Goal: Answer question/provide support

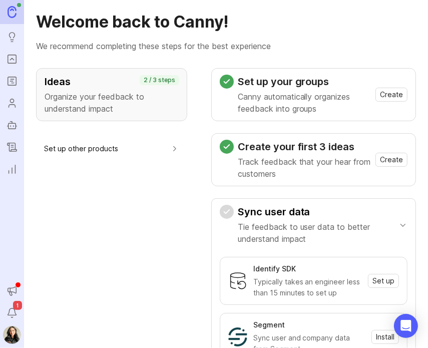
click at [12, 82] on icon "Roadmaps" at bounding box center [12, 81] width 11 height 12
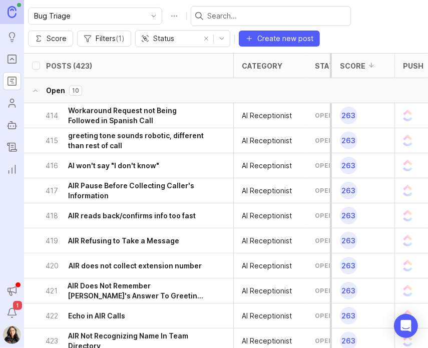
click at [10, 82] on icon "Roadmaps" at bounding box center [12, 81] width 11 height 12
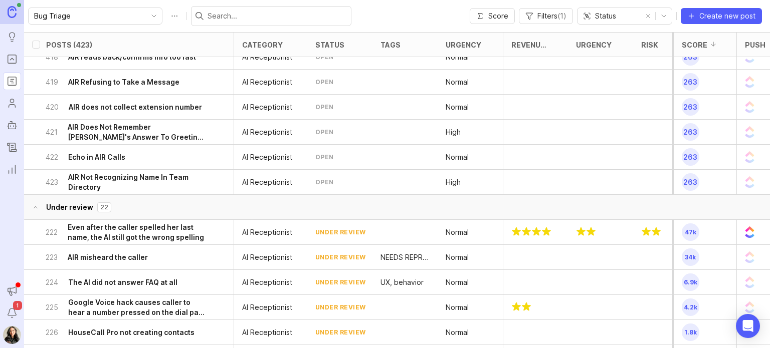
scroll to position [138, 0]
click at [132, 183] on h6 "AIR Not Recognizing Name In Team Directory" at bounding box center [136, 182] width 137 height 20
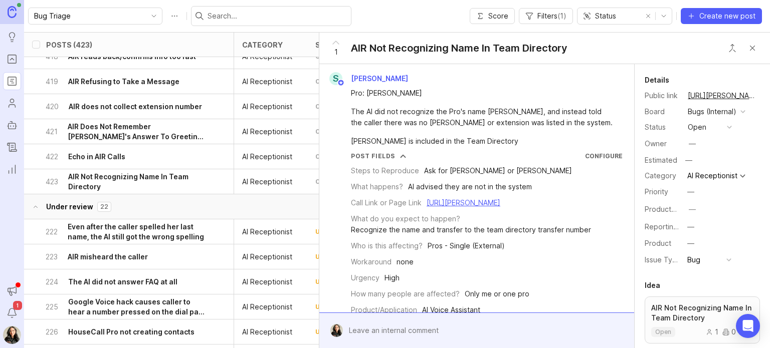
click at [123, 154] on h6 "Echo in AIR Calls" at bounding box center [96, 157] width 57 height 10
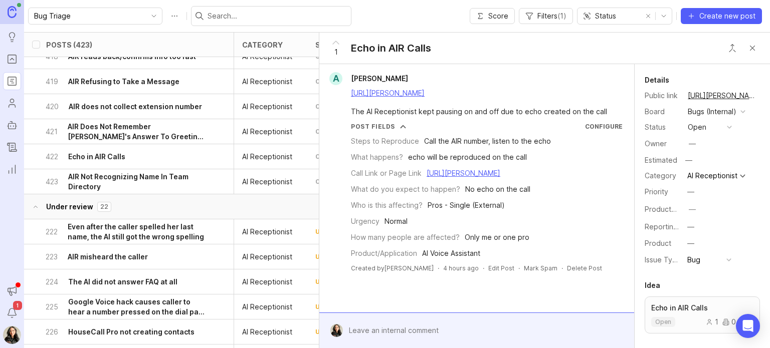
click at [150, 139] on h6 "AIR Does Not Remember [PERSON_NAME]'s Answer To Greeting Question" at bounding box center [137, 132] width 138 height 20
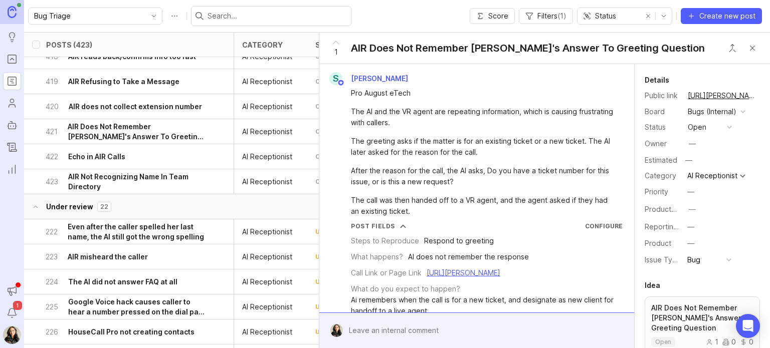
click at [144, 106] on h6 "AIR does not collect extension number" at bounding box center [135, 107] width 133 height 10
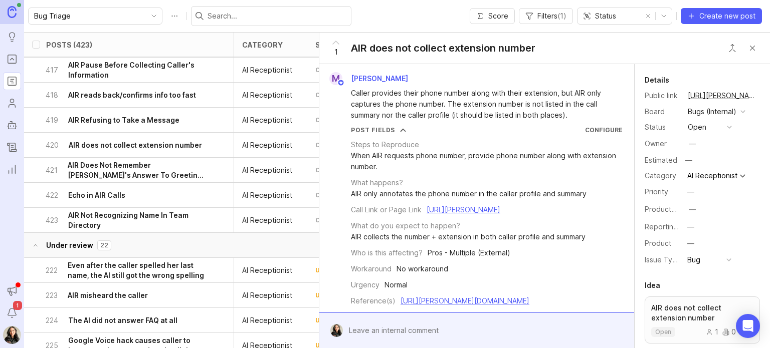
scroll to position [98, 0]
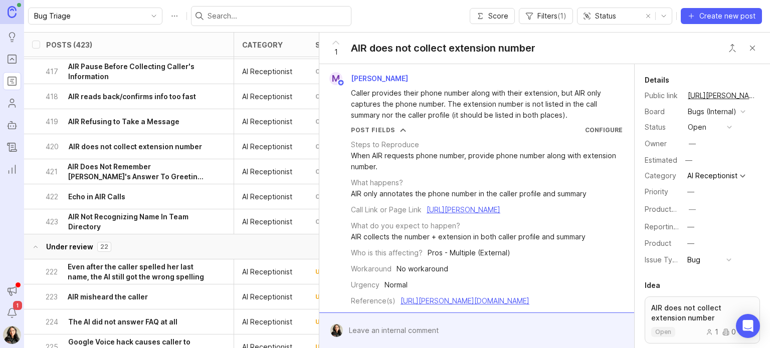
click at [117, 122] on h6 "AIR Refusing to Take a Message" at bounding box center [123, 122] width 111 height 10
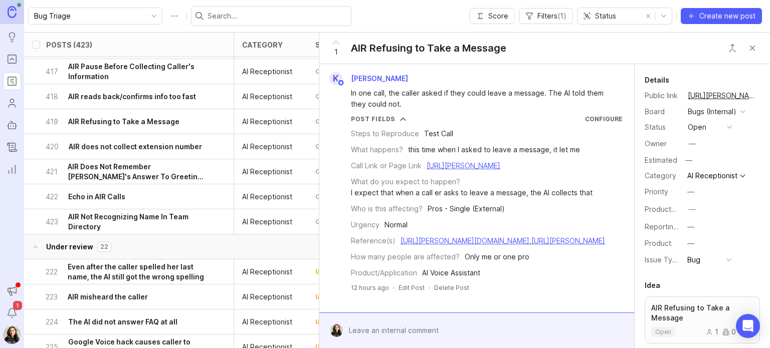
scroll to position [20, 0]
click at [428, 324] on div at bounding box center [484, 330] width 282 height 19
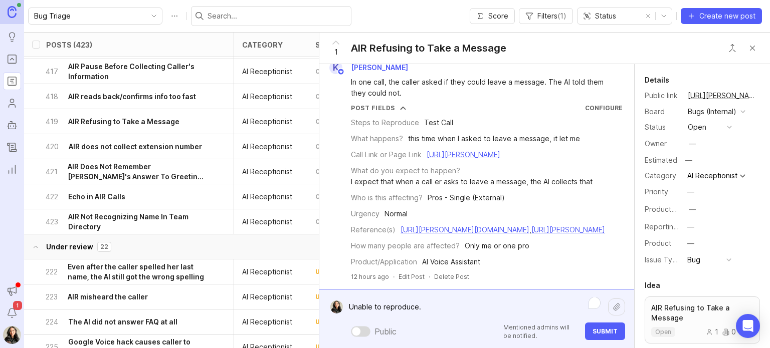
scroll to position [0, 0]
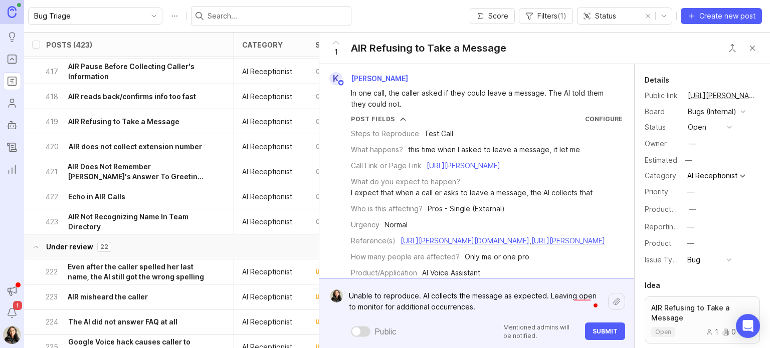
type textarea "Unable to reproduce. AI collects the message as expected. Leaving open to monit…"
click at [428, 330] on span "Submit" at bounding box center [604, 332] width 25 height 8
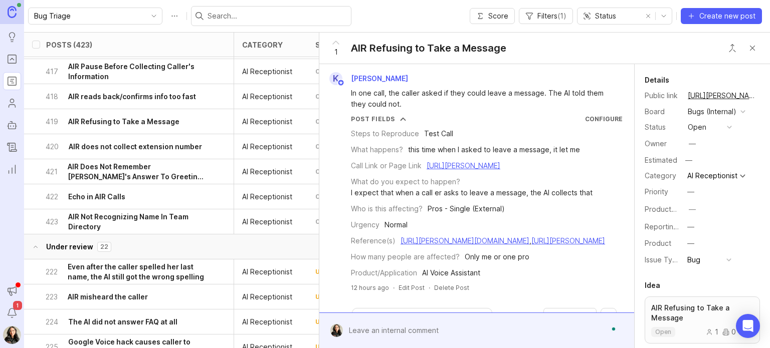
click at [428, 125] on div "open" at bounding box center [696, 127] width 19 height 11
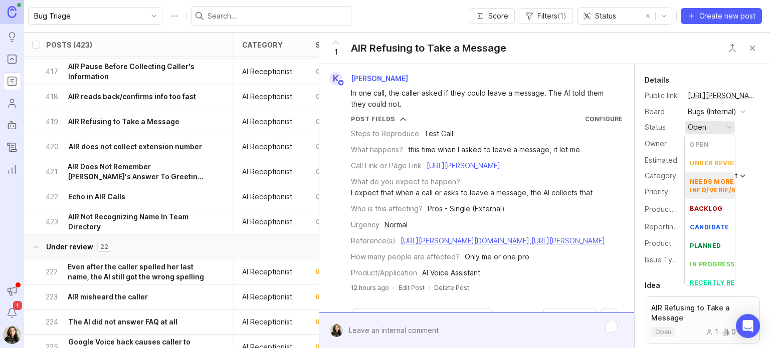
click at [428, 181] on div "needs more info/verif/repro" at bounding box center [721, 185] width 64 height 17
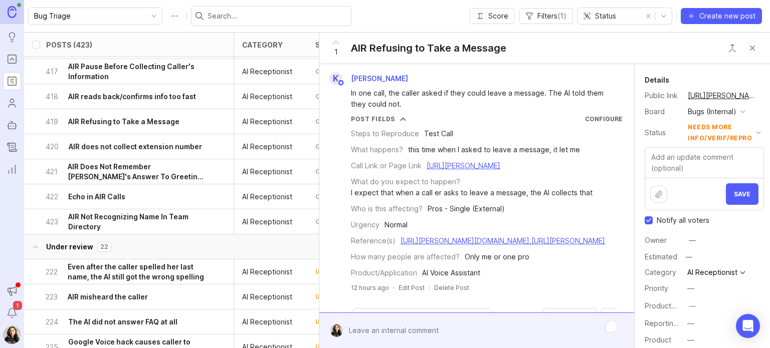
click at [428, 221] on input "Notify all voters" at bounding box center [648, 220] width 8 height 8
checkbox input "false"
click at [428, 160] on textarea at bounding box center [704, 163] width 118 height 30
type textarea "Please provide more reports of this issue. Thanks!"
click at [428, 198] on button "Save" at bounding box center [741, 194] width 33 height 22
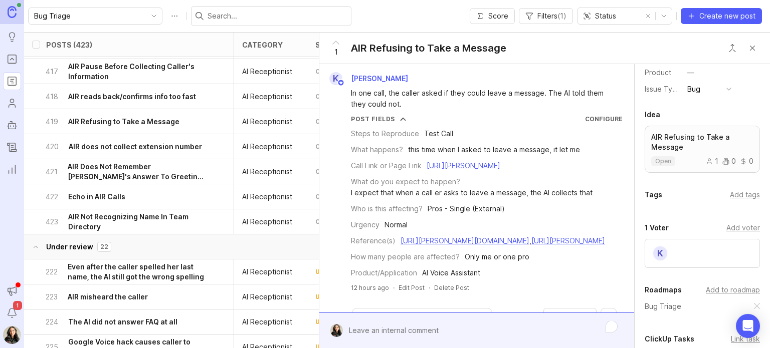
scroll to position [182, 0]
click at [428, 192] on div "Add tags" at bounding box center [744, 194] width 30 height 11
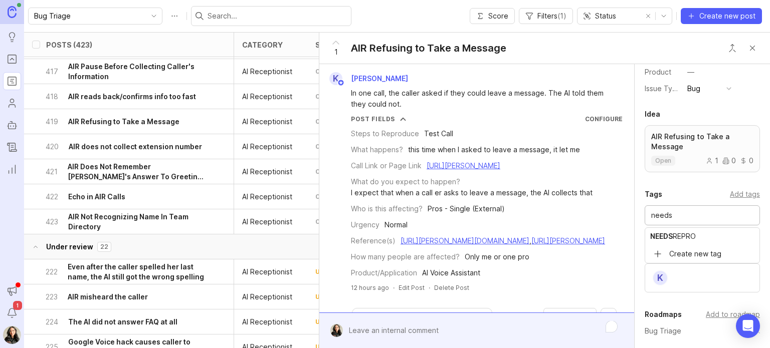
type input "needs"
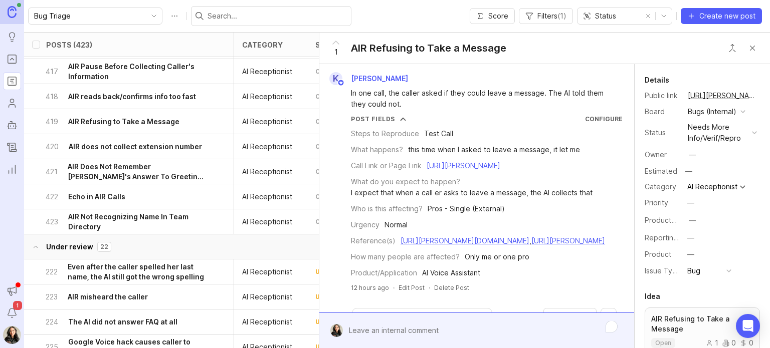
scroll to position [190, 0]
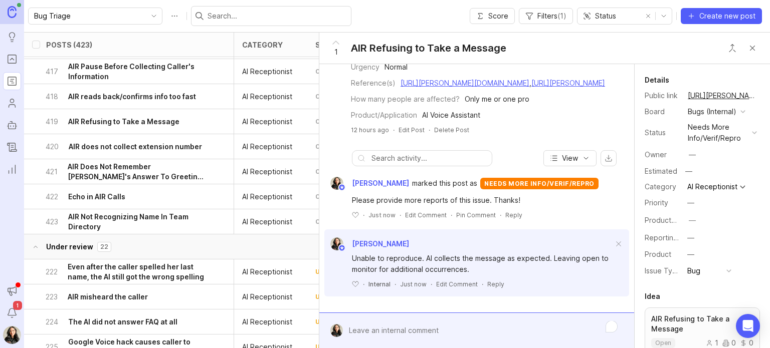
click at [428, 46] on button "Close button" at bounding box center [752, 48] width 20 height 20
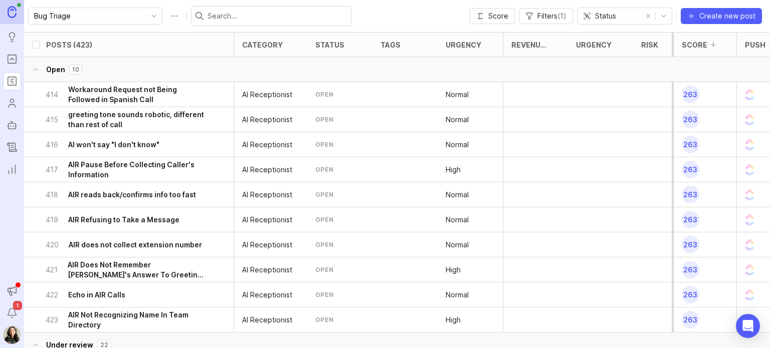
click at [139, 172] on h6 "AIR Pause Before Collecting Caller's Information" at bounding box center [136, 170] width 137 height 20
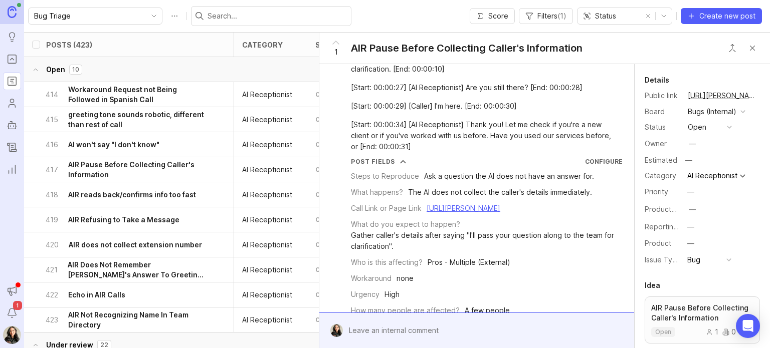
scroll to position [190, 0]
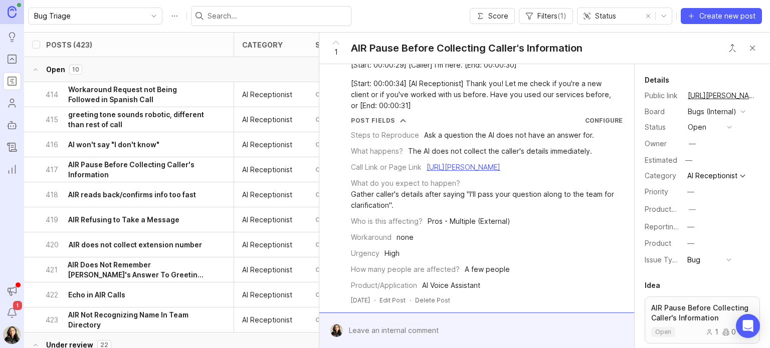
click at [124, 118] on h6 "greeting tone sounds robotic, different than rest of call" at bounding box center [136, 120] width 137 height 20
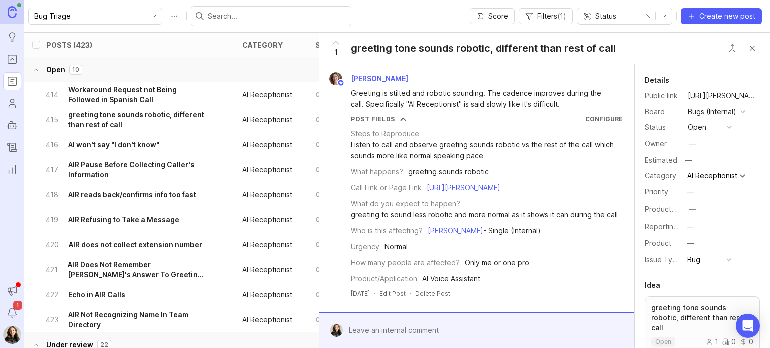
click at [146, 148] on h6 "AI won't say "I don't know"" at bounding box center [113, 145] width 91 height 10
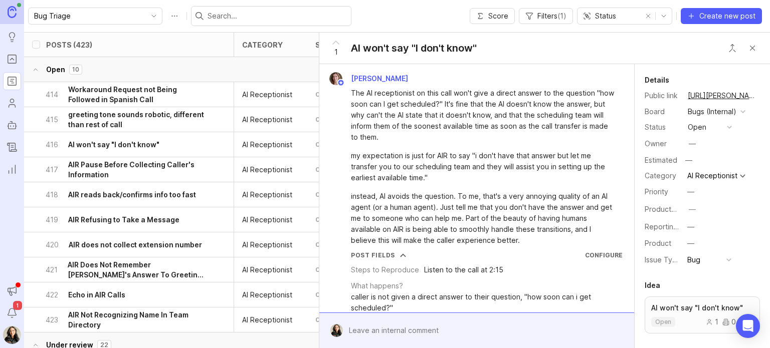
click at [124, 193] on h6 "AIR reads back/confirms info too fast" at bounding box center [132, 195] width 128 height 10
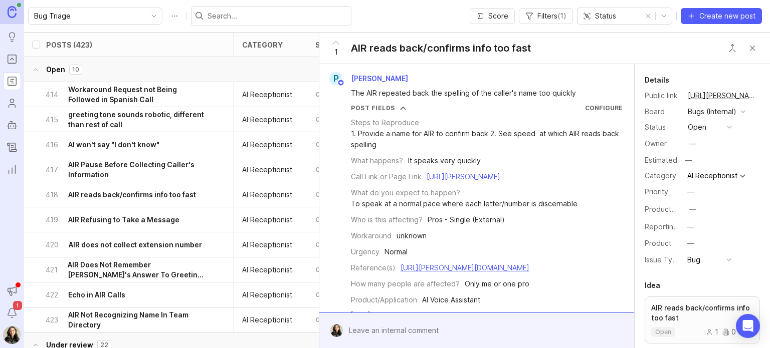
scroll to position [25, 0]
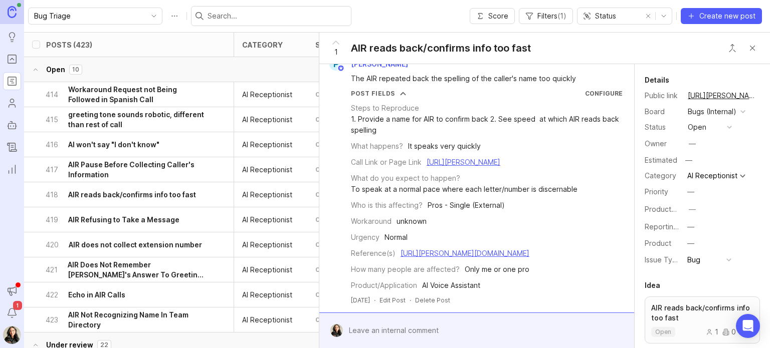
click at [115, 202] on div "418 AIR reads back/confirms info too fast" at bounding box center [126, 194] width 160 height 25
click at [113, 225] on div "419 AIR Refusing to Take a Message" at bounding box center [126, 219] width 160 height 25
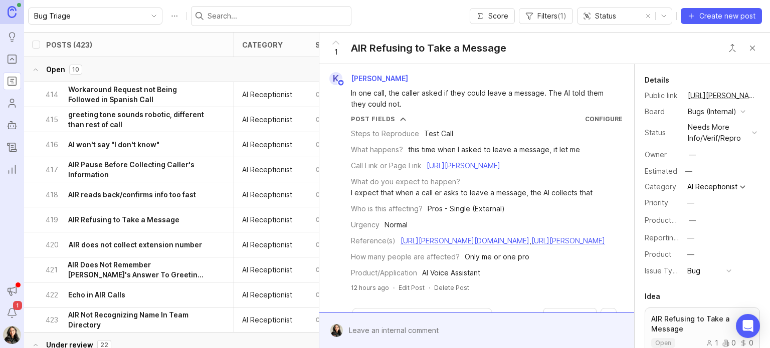
click at [125, 241] on h6 "AIR does not collect extension number" at bounding box center [135, 245] width 133 height 10
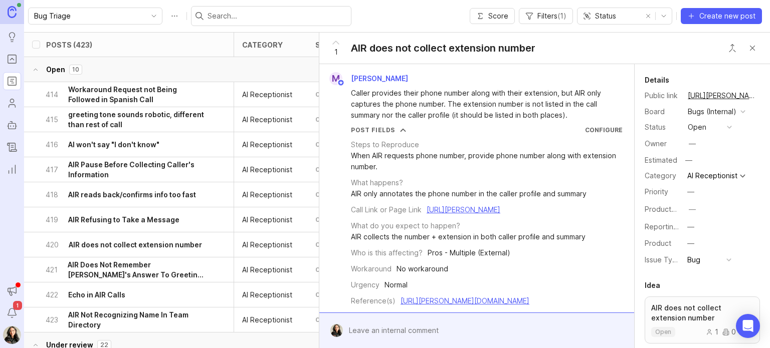
click at [114, 271] on h6 "AIR Does Not Remember [PERSON_NAME]'s Answer To Greeting Question" at bounding box center [137, 270] width 138 height 20
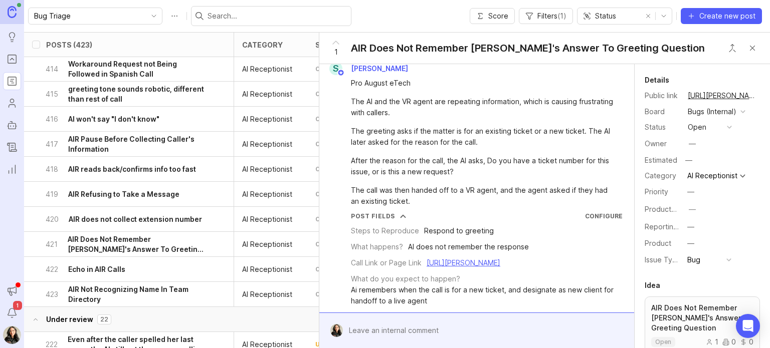
scroll to position [26, 0]
click at [130, 241] on h6 "AIR Does Not Remember [PERSON_NAME]'s Answer To Greeting Question" at bounding box center [137, 244] width 138 height 20
click at [135, 245] on h6 "AIR Does Not Remember [PERSON_NAME]'s Answer To Greeting Question" at bounding box center [137, 244] width 138 height 20
click at [126, 268] on div "422 Echo in AIR Calls" at bounding box center [126, 269] width 160 height 25
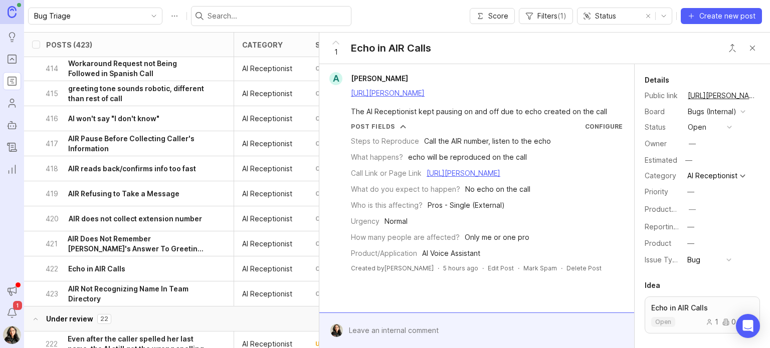
click at [428, 45] on button "Close button" at bounding box center [752, 48] width 20 height 20
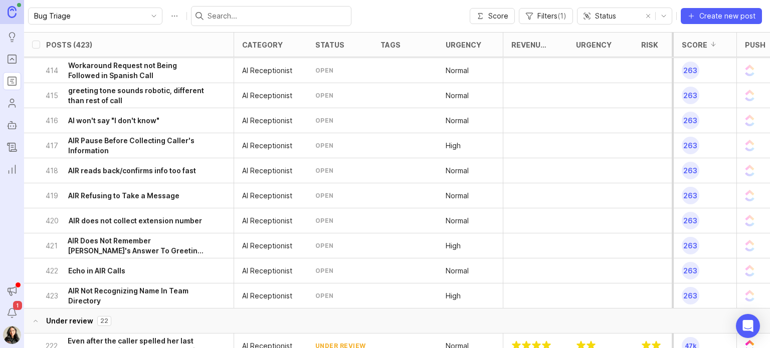
scroll to position [24, 0]
click at [92, 298] on h6 "AIR Not Recognizing Name In Team Directory" at bounding box center [136, 297] width 137 height 20
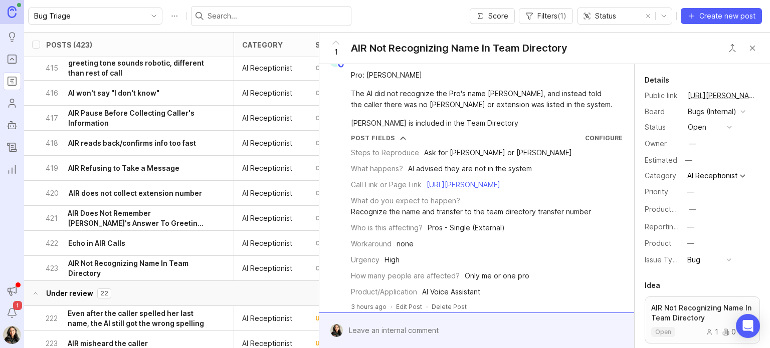
scroll to position [14, 0]
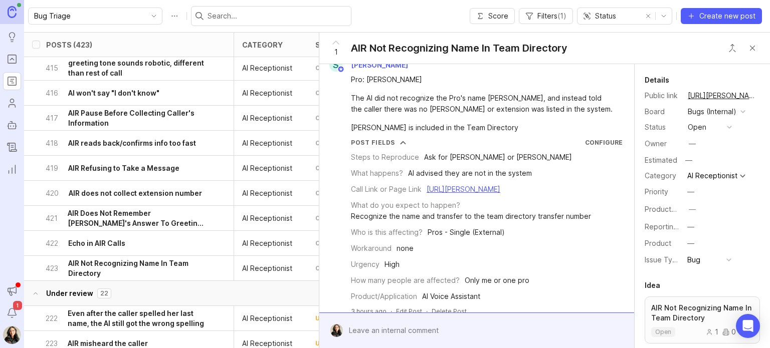
click at [426, 193] on link "[URL][PERSON_NAME]" at bounding box center [463, 189] width 74 height 9
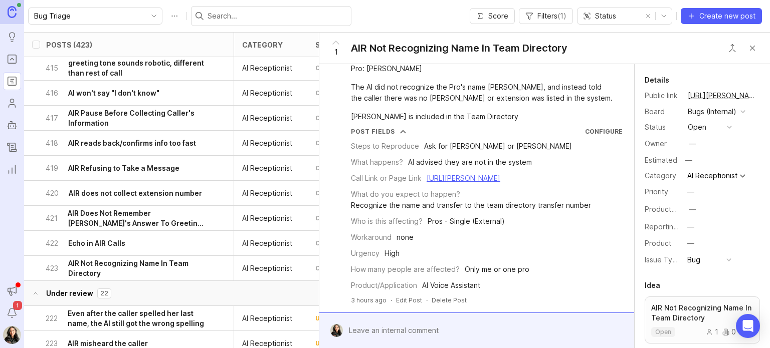
scroll to position [0, 0]
